Goal: Transaction & Acquisition: Purchase product/service

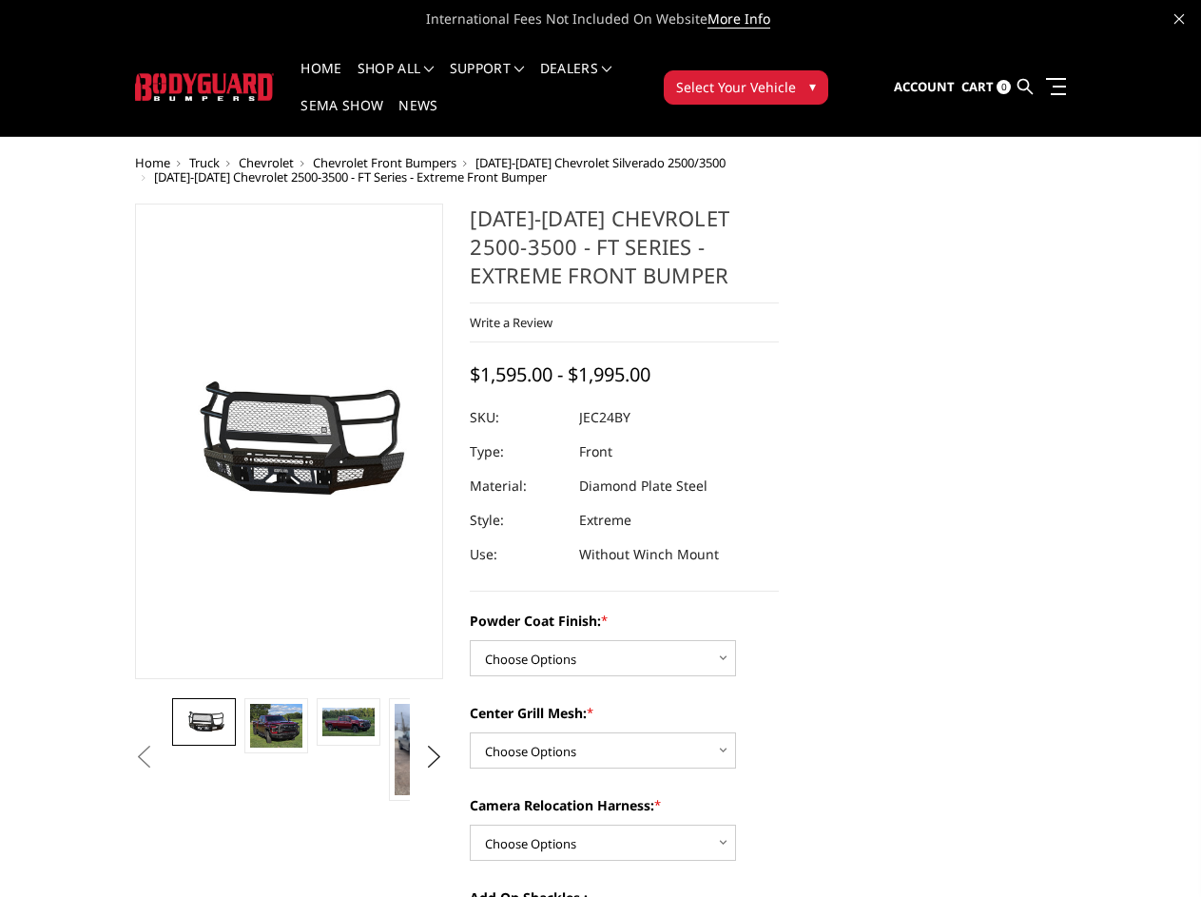
click at [600, 503] on dd "Extreme" at bounding box center [605, 520] width 52 height 34
click at [512, 68] on li "Support FAQ Install Instructions Shipping Warranty Terms & Conditions Cancellat…" at bounding box center [487, 80] width 90 height 37
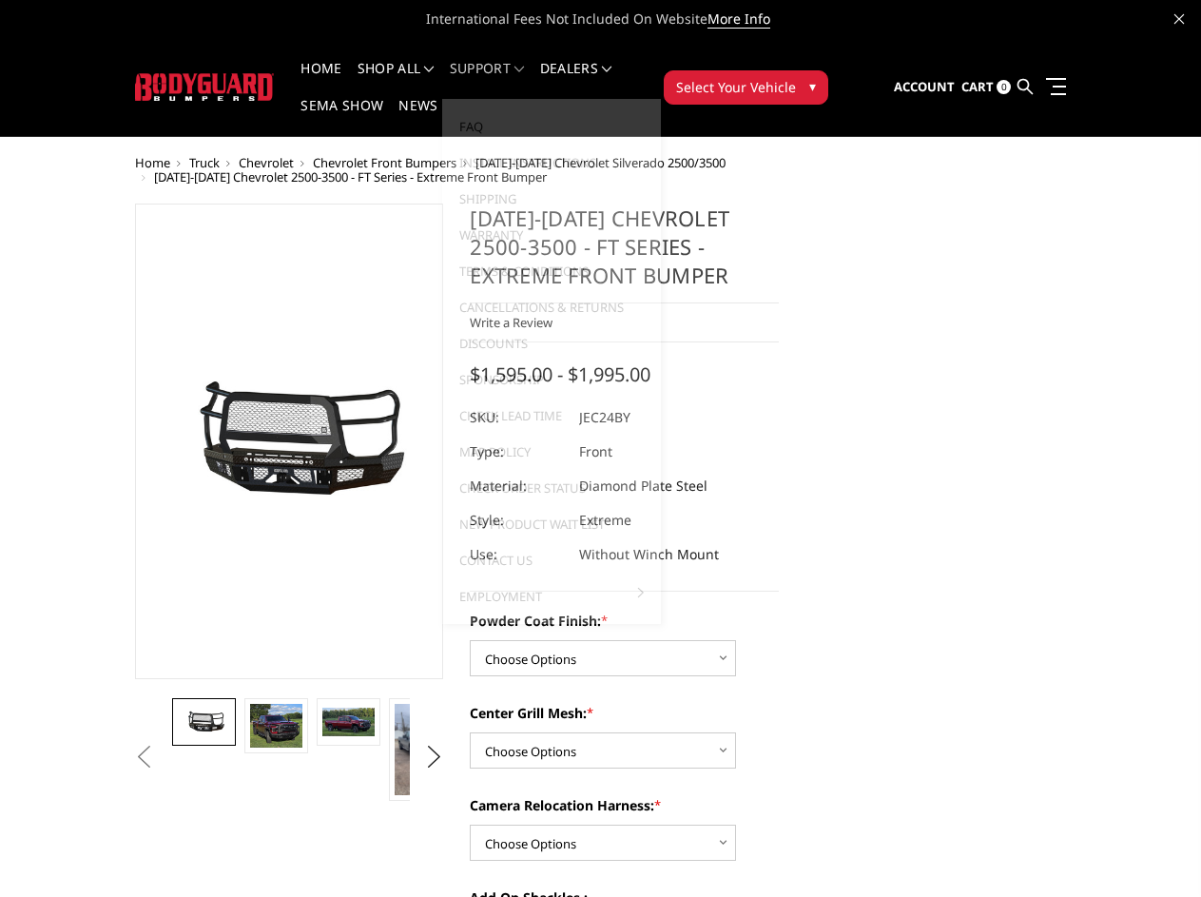
click at [511, 80] on li "Support FAQ Install Instructions Shipping Warranty Terms & Conditions Cancellat…" at bounding box center [487, 80] width 90 height 37
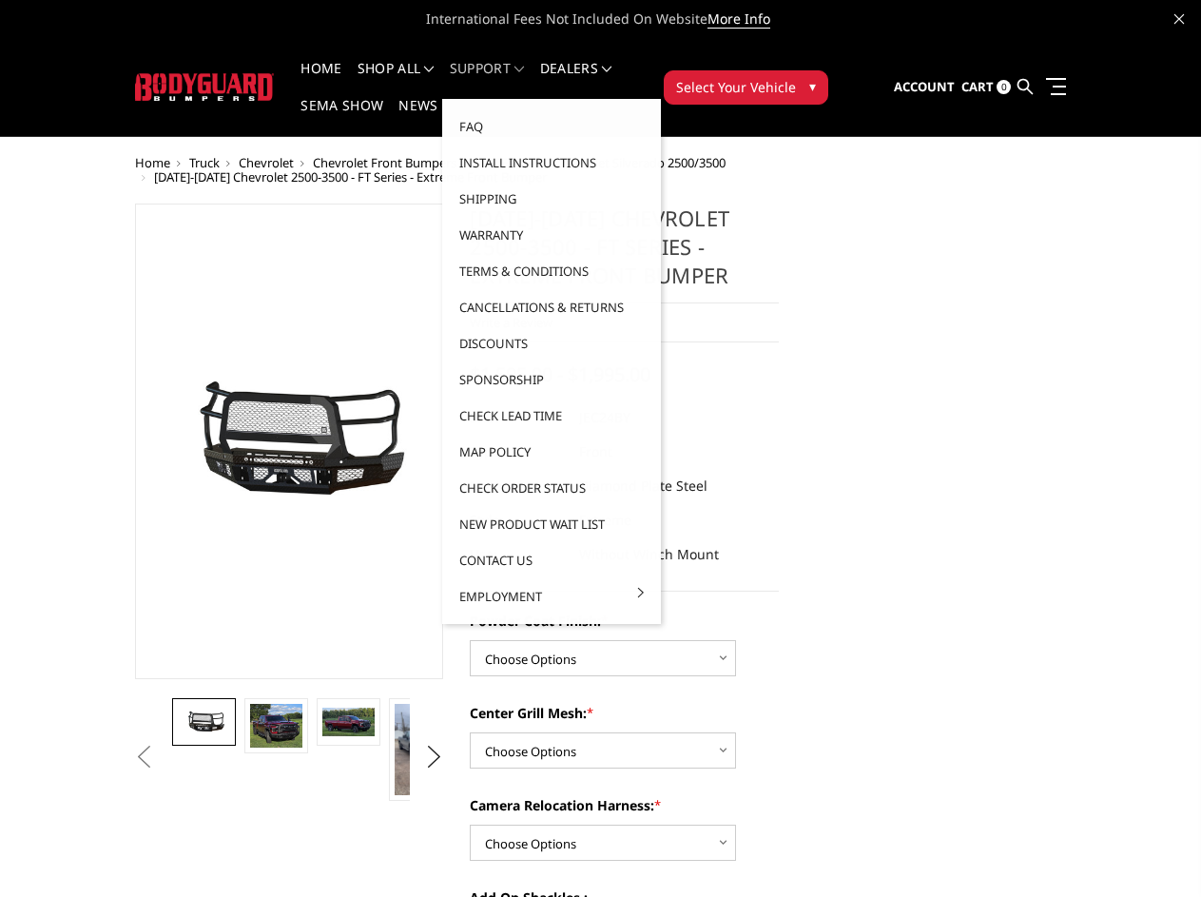
click at [796, 77] on span "Select Your Vehicle" at bounding box center [736, 87] width 120 height 20
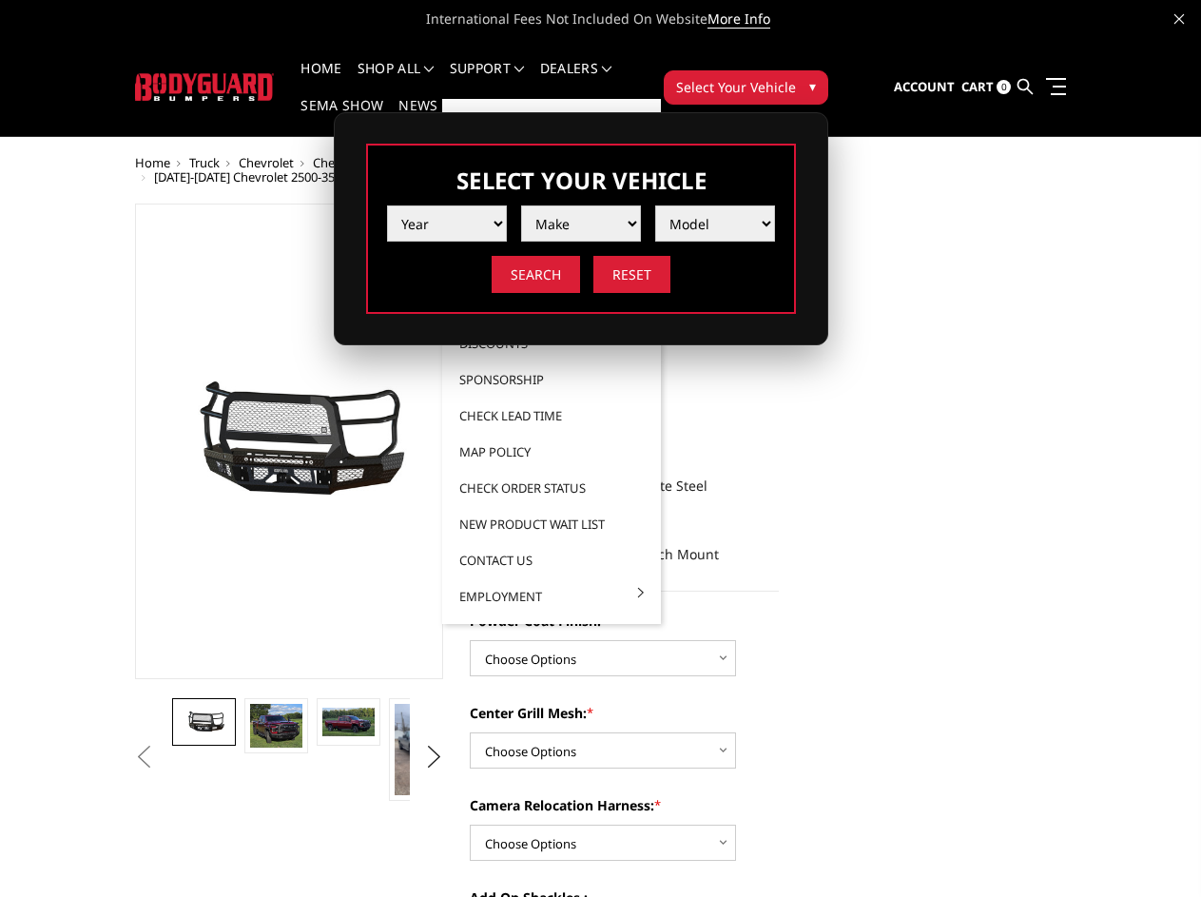
click at [796, 77] on span "Select Your Vehicle" at bounding box center [736, 87] width 120 height 20
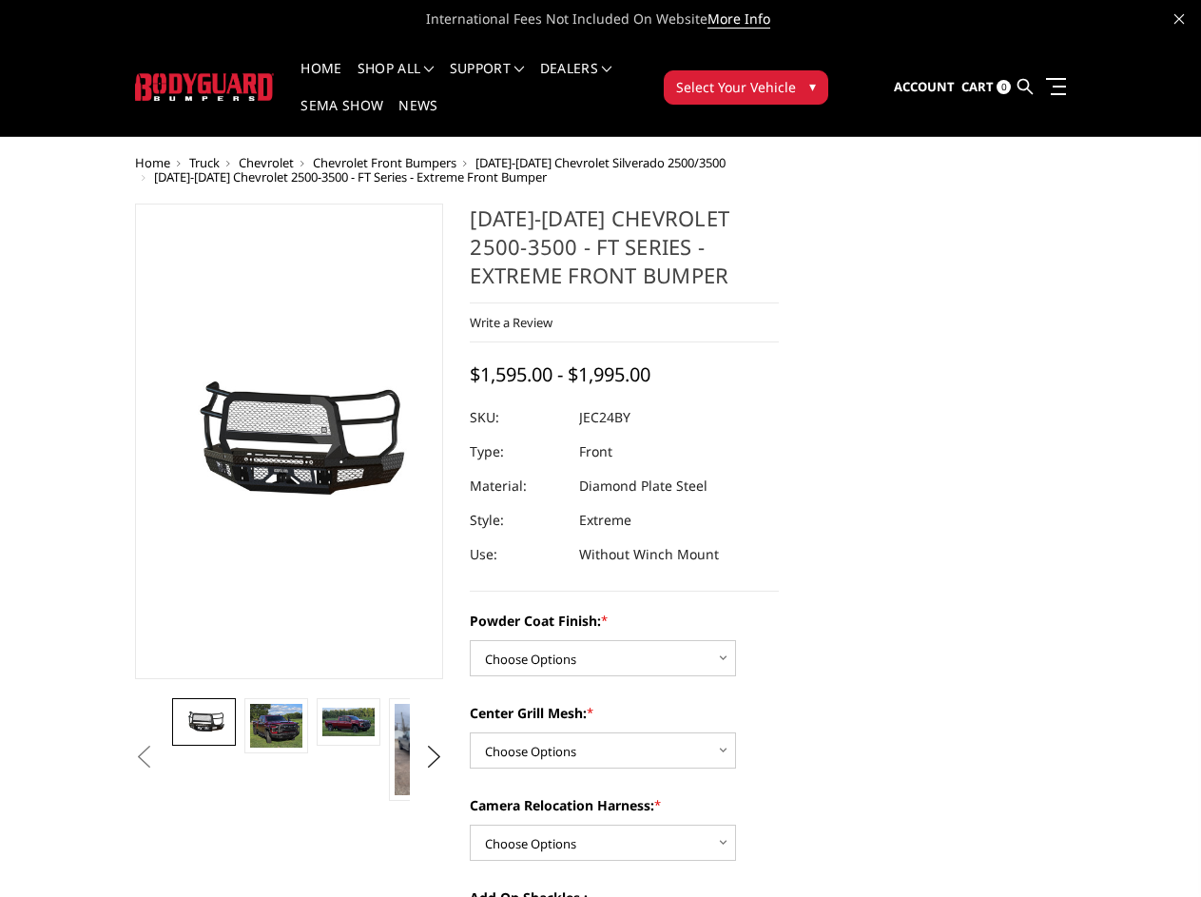
click at [456, 524] on section "[DATE]-[DATE] Chevrolet 2500-3500 - FT Series - Extreme Front Bumper Write a Re…" at bounding box center [624, 718] width 336 height 1030
click at [130, 771] on button "Previous" at bounding box center [144, 757] width 29 height 29
click at [427, 771] on button "Next" at bounding box center [433, 757] width 29 height 29
